Goal: Find specific page/section: Find specific page/section

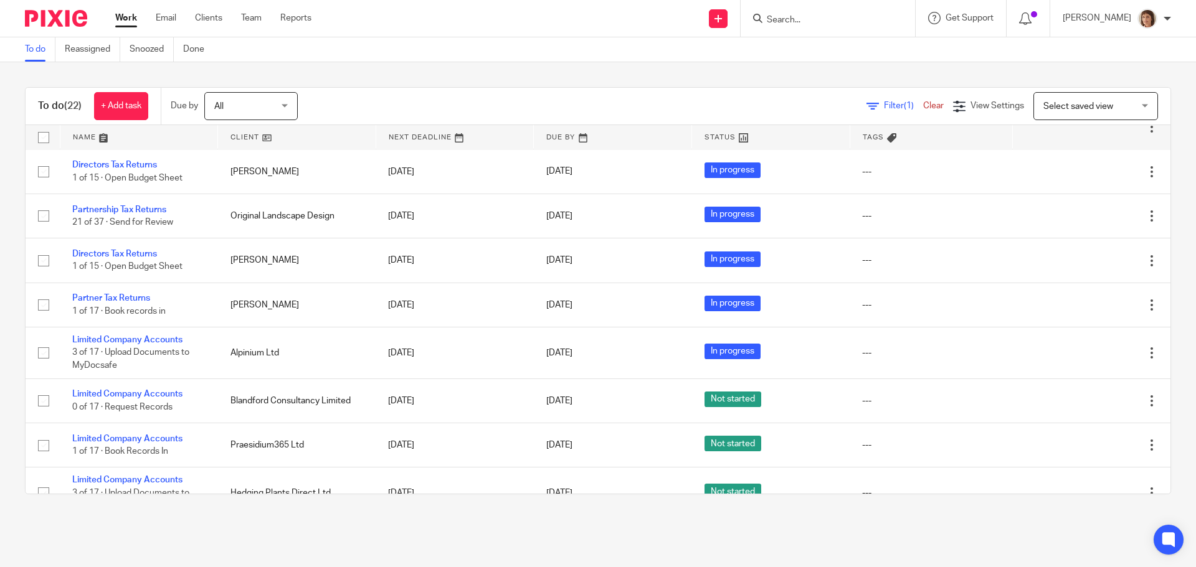
scroll to position [721, 0]
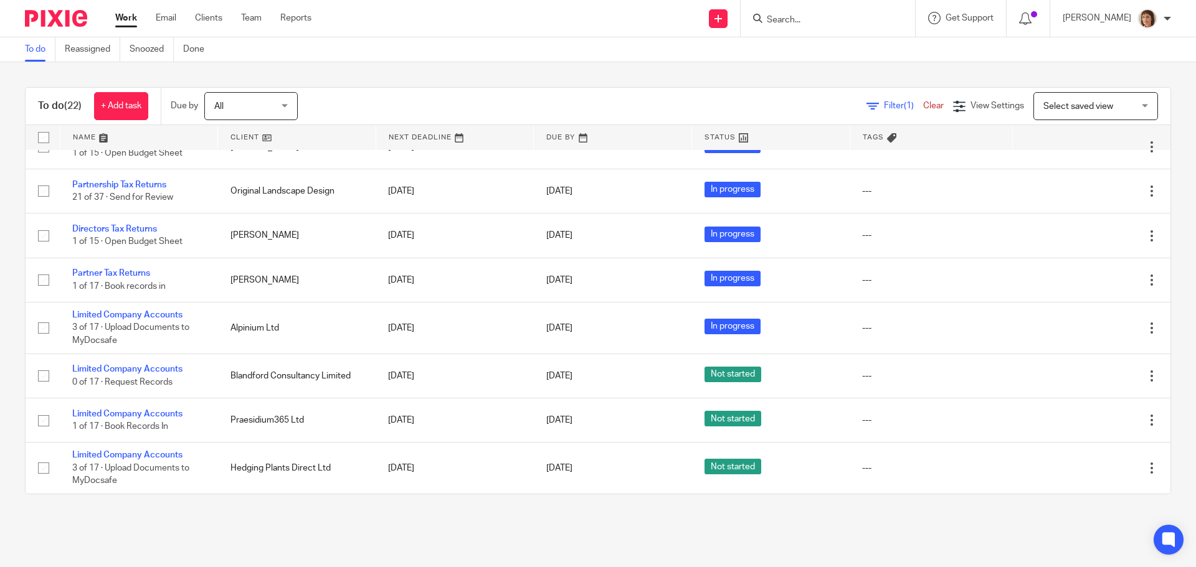
click at [756, 13] on div at bounding box center [825, 19] width 145 height 16
click at [797, 19] on input "Search" at bounding box center [821, 20] width 112 height 11
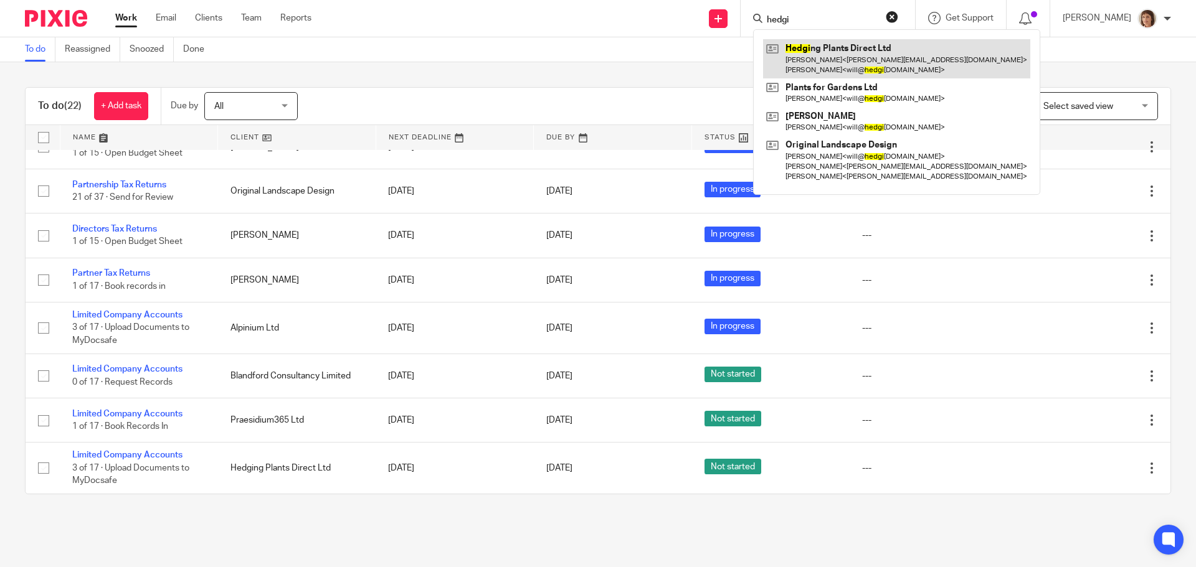
type input "hedgi"
click at [870, 53] on link at bounding box center [896, 58] width 267 height 39
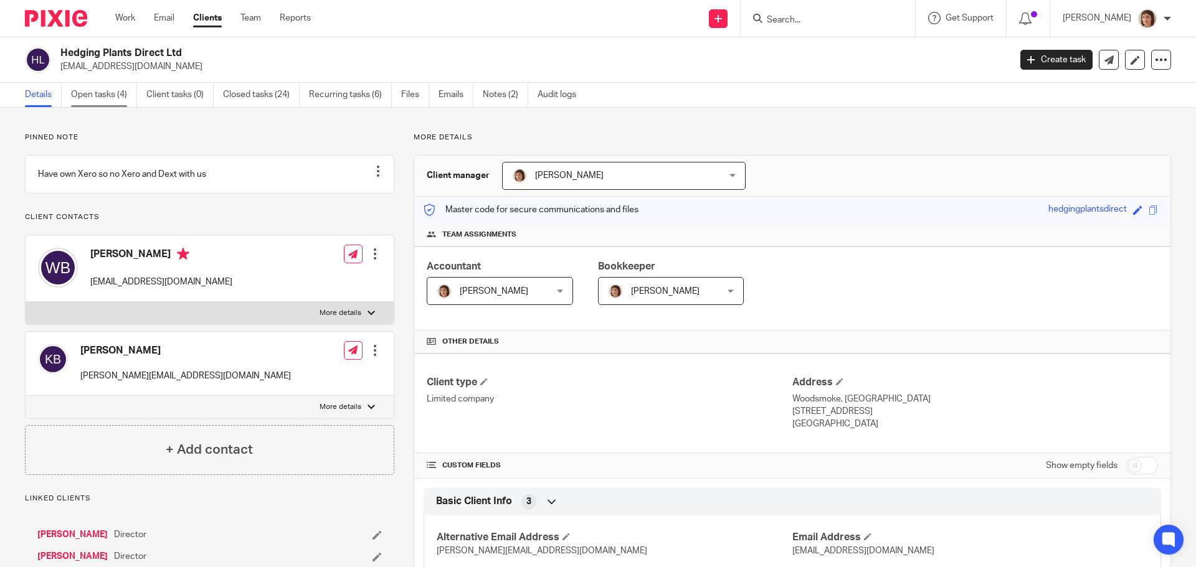
click at [116, 98] on link "Open tasks (4)" at bounding box center [104, 95] width 66 height 24
